Goal: Find specific page/section: Find specific page/section

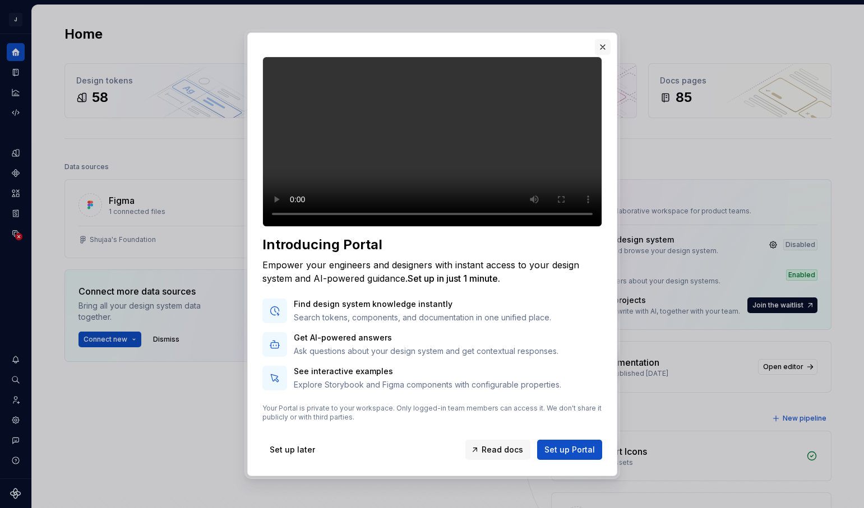
click at [603, 39] on button "button" at bounding box center [603, 47] width 16 height 16
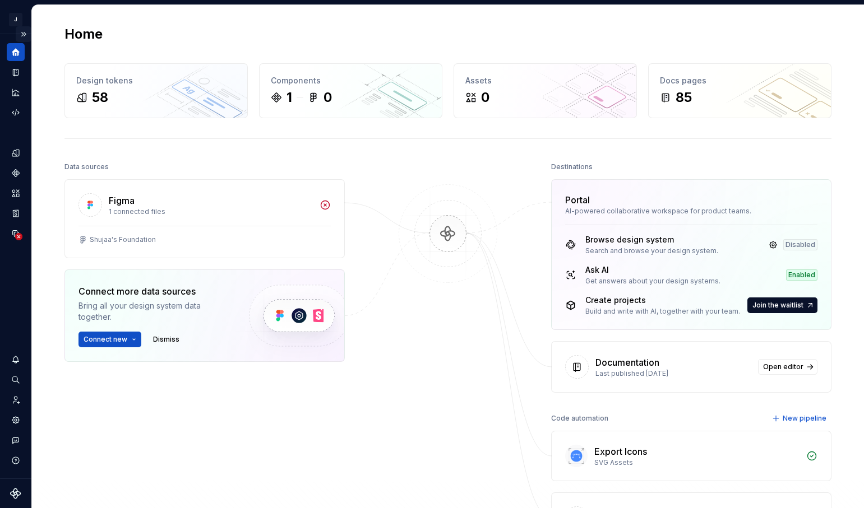
click at [24, 36] on button "Expand sidebar" at bounding box center [24, 34] width 16 height 16
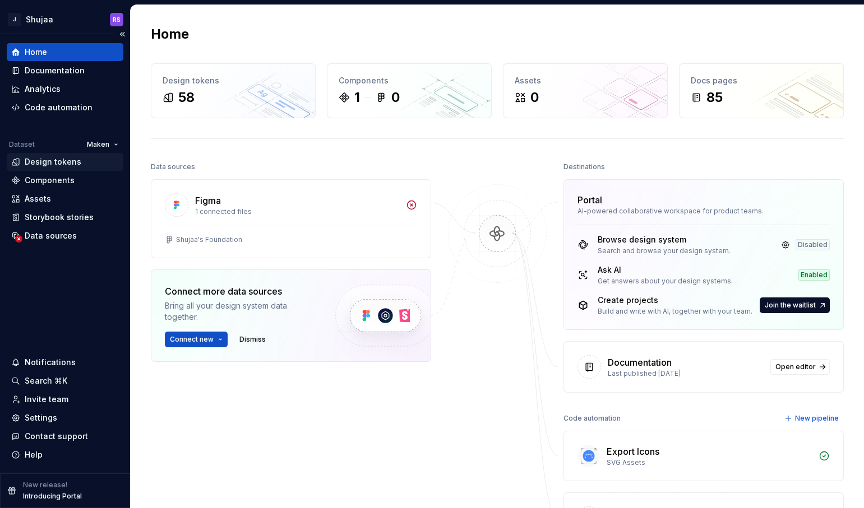
click at [58, 163] on div "Design tokens" at bounding box center [53, 161] width 57 height 11
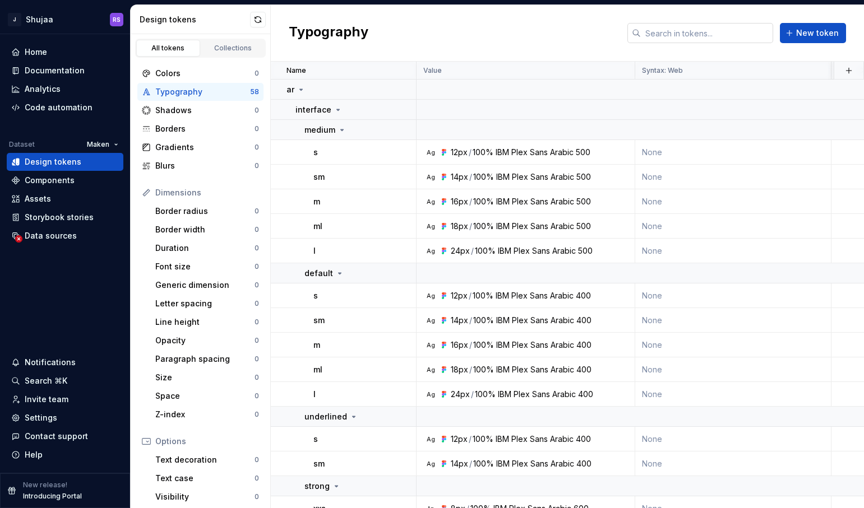
click at [686, 35] on input "text" at bounding box center [707, 33] width 132 height 20
paste input "color-containers-primary-bg"
type input "color-containers-primary-bg"
click at [186, 73] on div "Colors" at bounding box center [204, 73] width 99 height 11
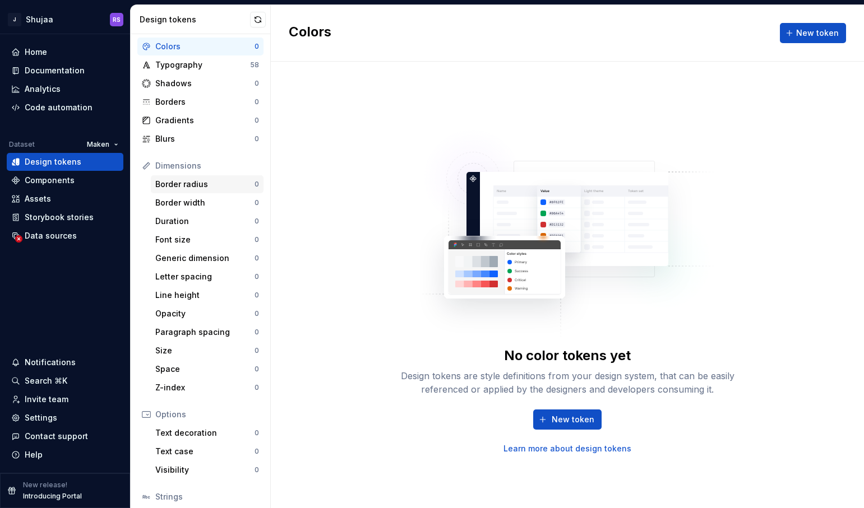
scroll to position [105, 0]
